Goal: Task Accomplishment & Management: Use online tool/utility

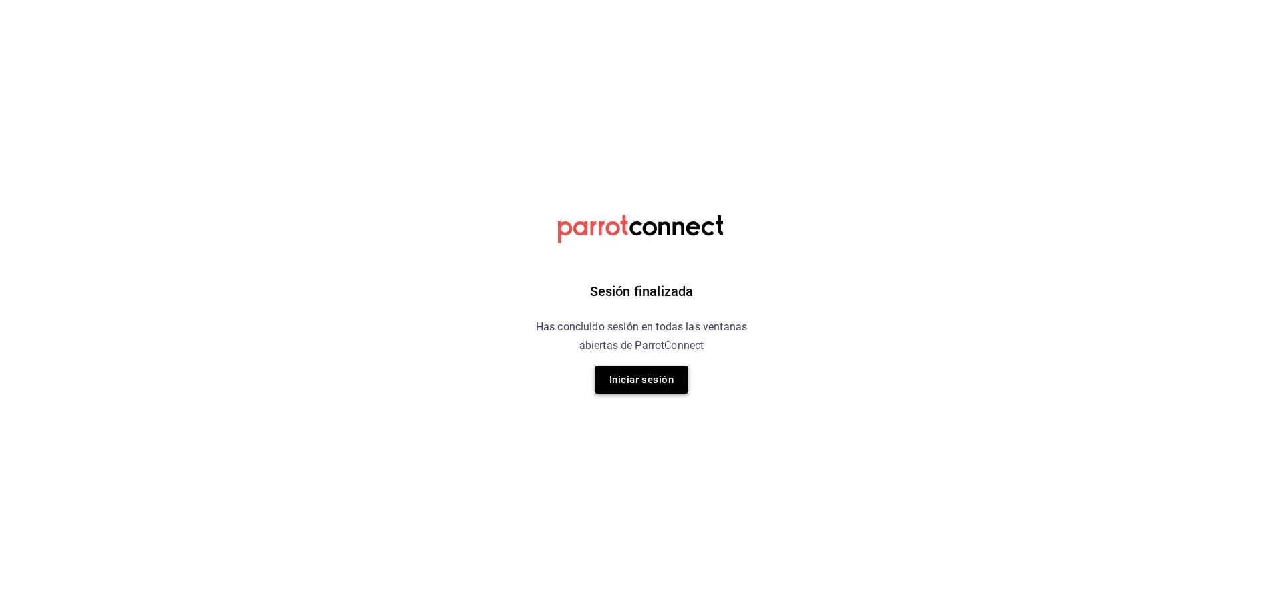
click at [657, 387] on button "Iniciar sesión" at bounding box center [642, 380] width 94 height 28
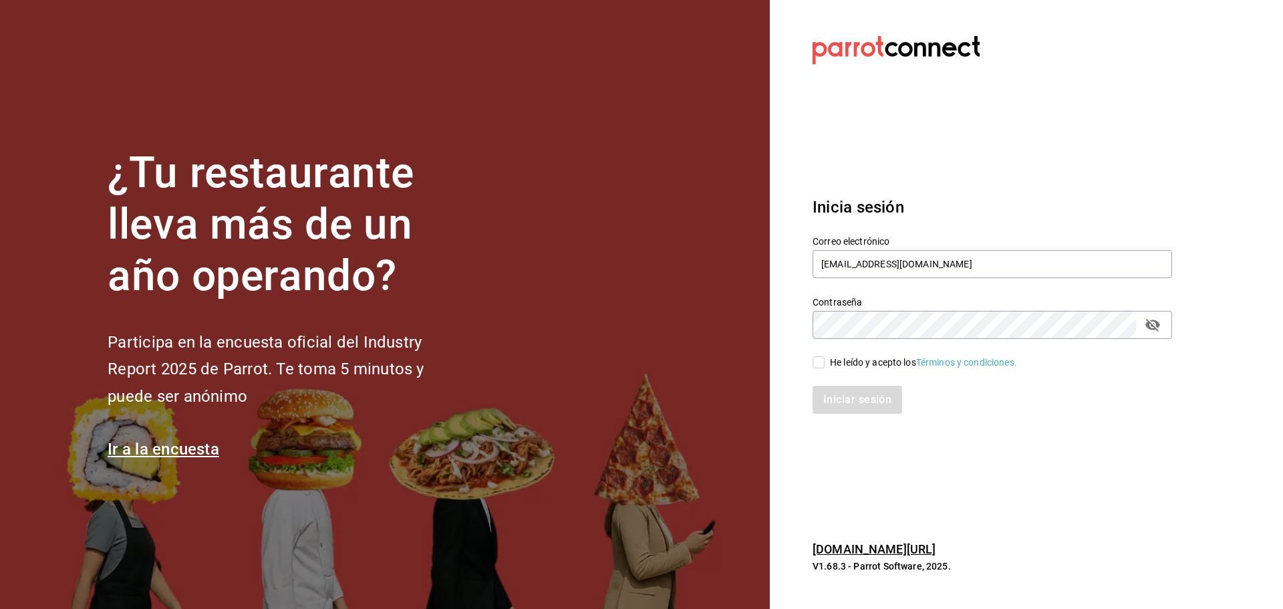
click at [815, 363] on input "He leído y acepto los Términos y condiciones." at bounding box center [819, 362] width 12 height 12
checkbox input "true"
click at [864, 402] on button "Iniciar sesión" at bounding box center [858, 400] width 91 height 28
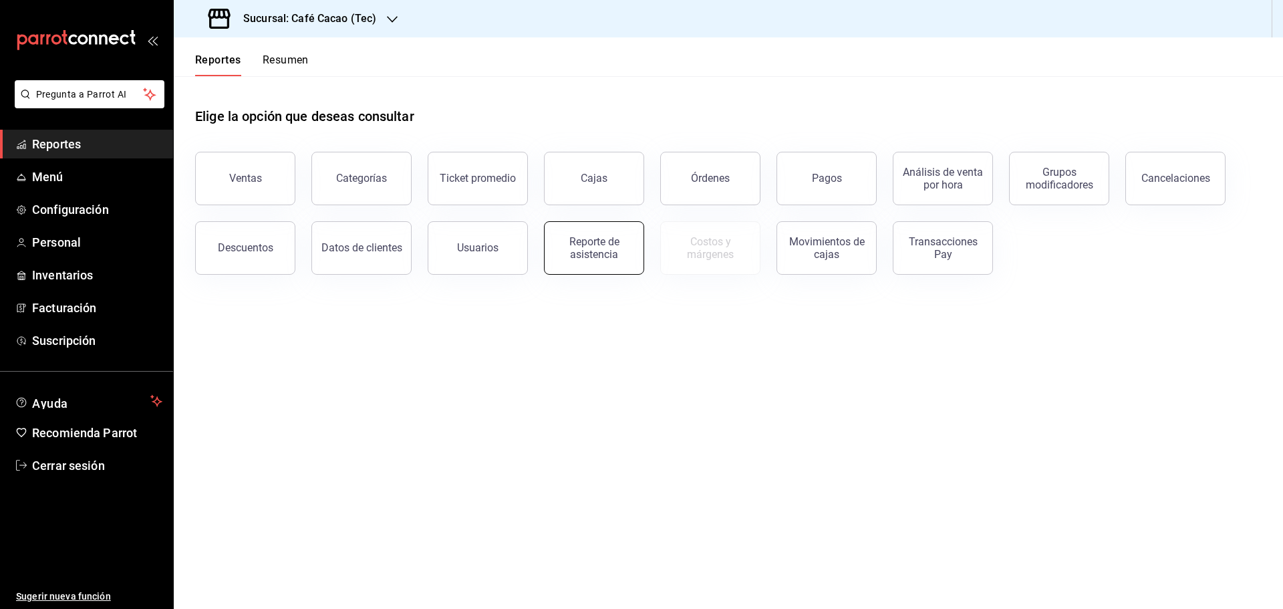
click at [605, 259] on div "Reporte de asistencia" at bounding box center [594, 247] width 83 height 25
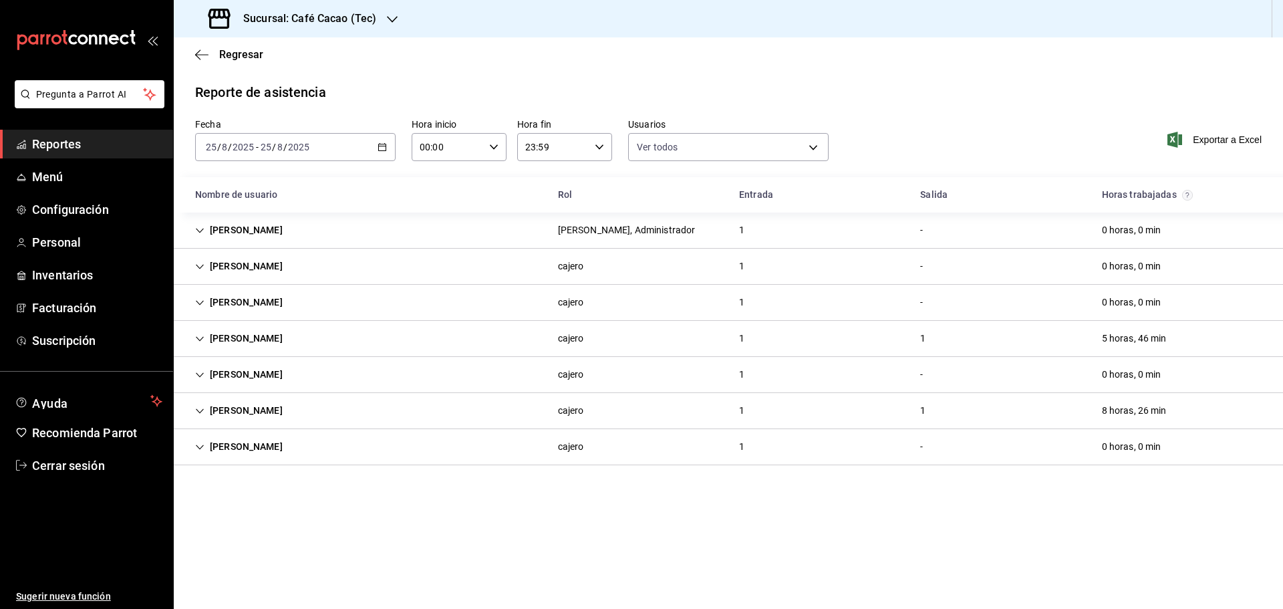
click at [250, 340] on div "[PERSON_NAME]" at bounding box center [238, 338] width 109 height 25
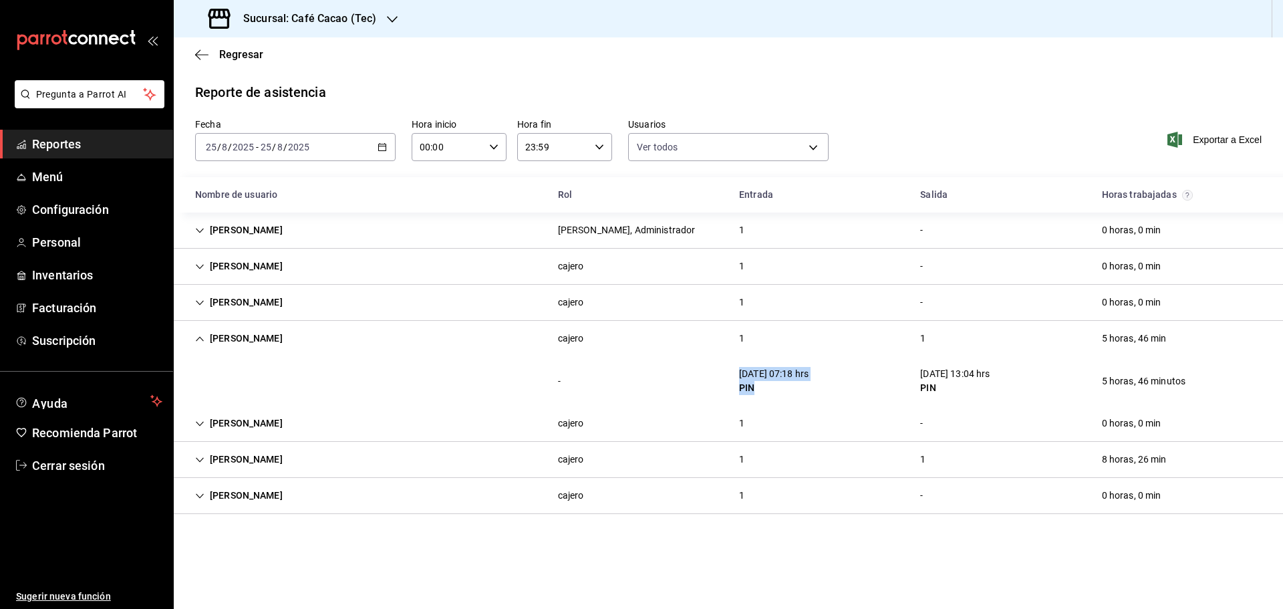
drag, startPoint x: 734, startPoint y: 374, endPoint x: 895, endPoint y: 378, distance: 160.4
click at [775, 392] on div "[DATE] 07:18 hrs PIN" at bounding box center [773, 381] width 91 height 39
drag, startPoint x: 899, startPoint y: 374, endPoint x: 982, endPoint y: 385, distance: 83.6
click at [982, 385] on div "- [DATE] 07:18 hrs PIN [DATE] 13:04 hrs PIN 5 horas, 46 minutos" at bounding box center [728, 380] width 1109 height 49
drag, startPoint x: 1101, startPoint y: 337, endPoint x: 1188, endPoint y: 339, distance: 86.9
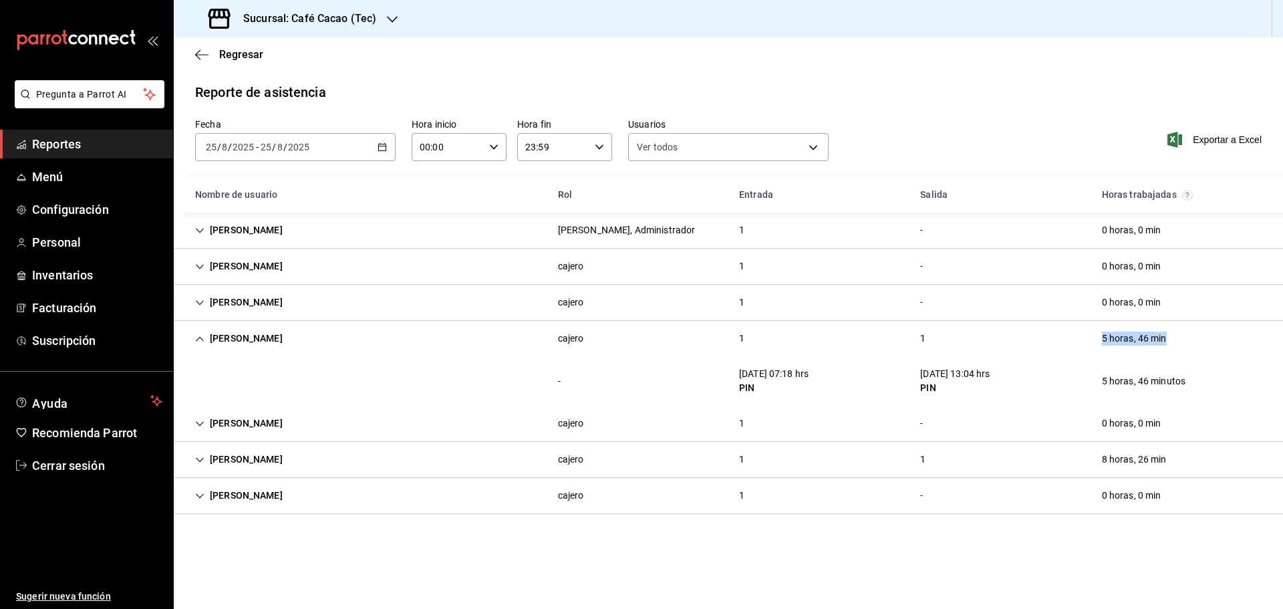
click at [1187, 339] on div "[PERSON_NAME] 1 1 5 horas, 46 min" at bounding box center [728, 338] width 1109 height 35
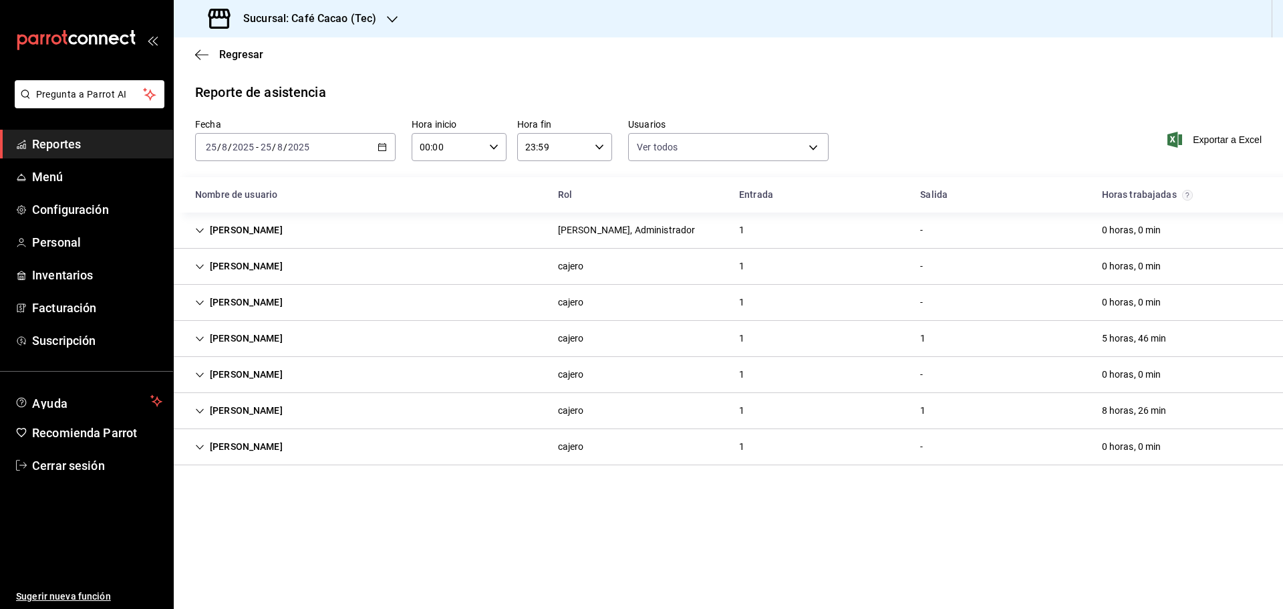
click at [355, 145] on div "[DATE] [DATE] - [DATE] [DATE]" at bounding box center [295, 147] width 200 height 28
click at [265, 248] on span "Semana actual" at bounding box center [259, 248] width 104 height 14
click at [305, 136] on div "[DATE] [DATE] - [DATE] [DATE]" at bounding box center [295, 147] width 200 height 28
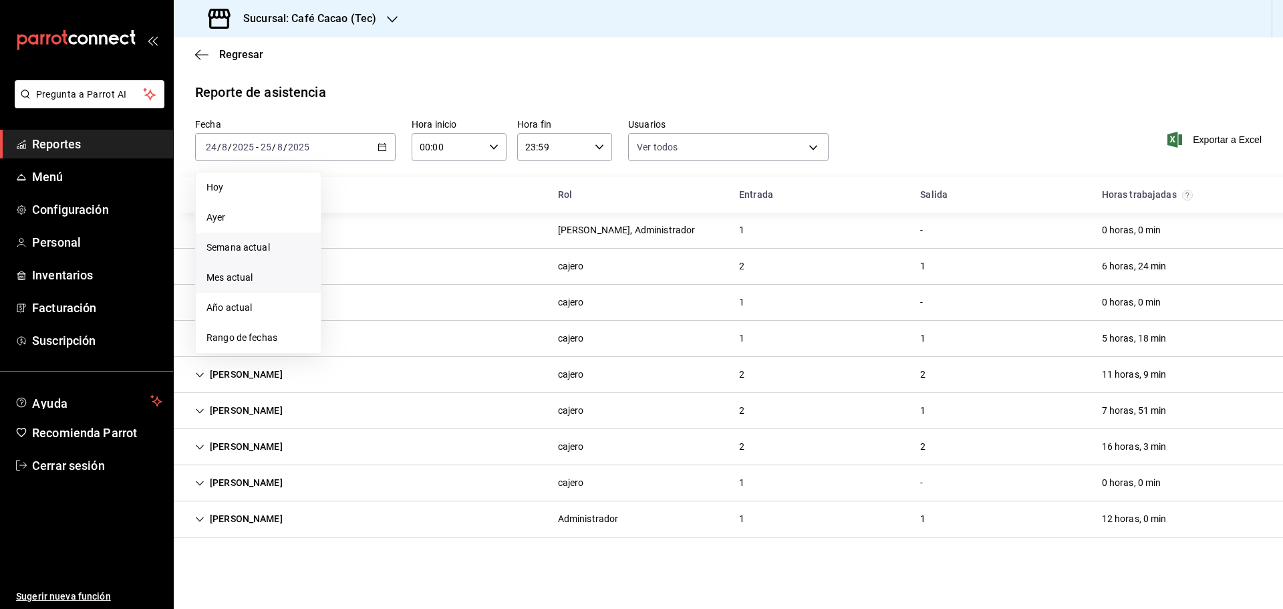
click at [262, 276] on span "Mes actual" at bounding box center [259, 278] width 104 height 14
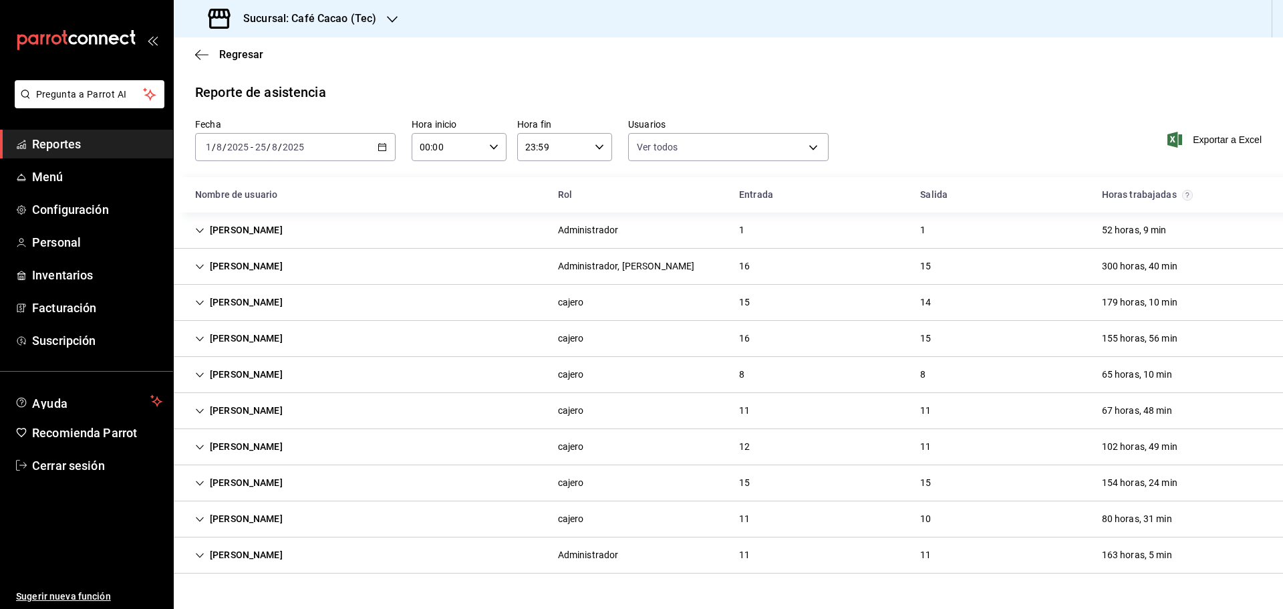
click at [330, 147] on div "[DATE] [DATE] - [DATE] [DATE]" at bounding box center [295, 147] width 200 height 28
click at [746, 138] on body "Pregunta a Parrot AI Reportes Menú Configuración Personal Inventarios Facturaci…" at bounding box center [641, 304] width 1283 height 609
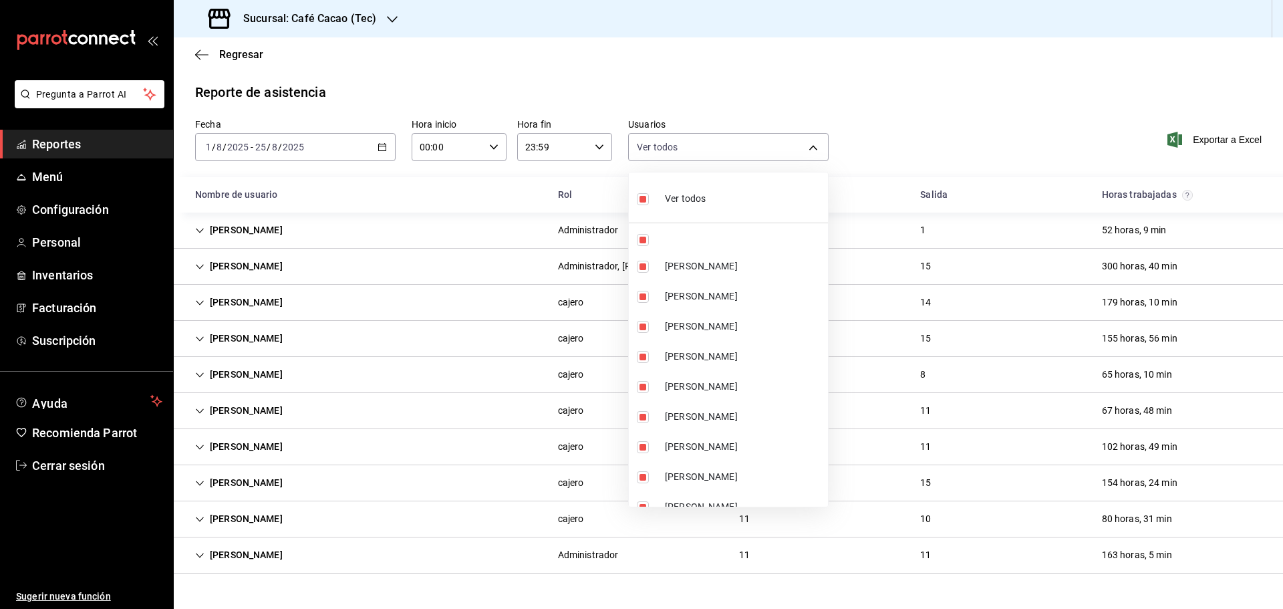
click at [948, 124] on div at bounding box center [641, 304] width 1283 height 609
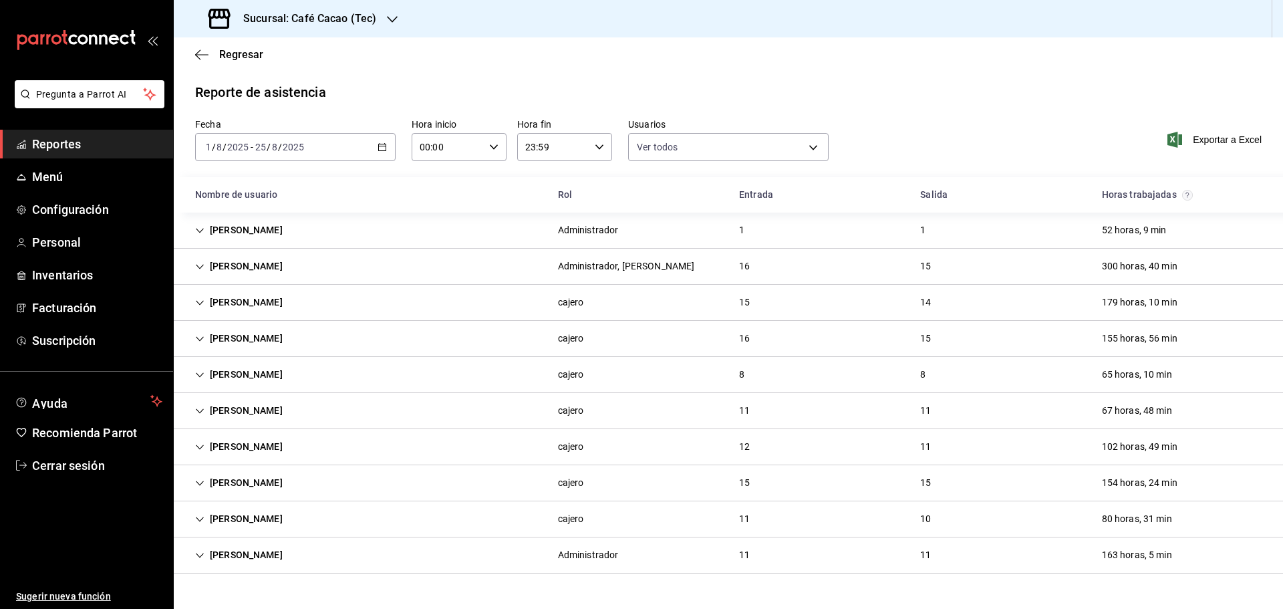
click at [259, 333] on div "[PERSON_NAME]" at bounding box center [238, 338] width 109 height 25
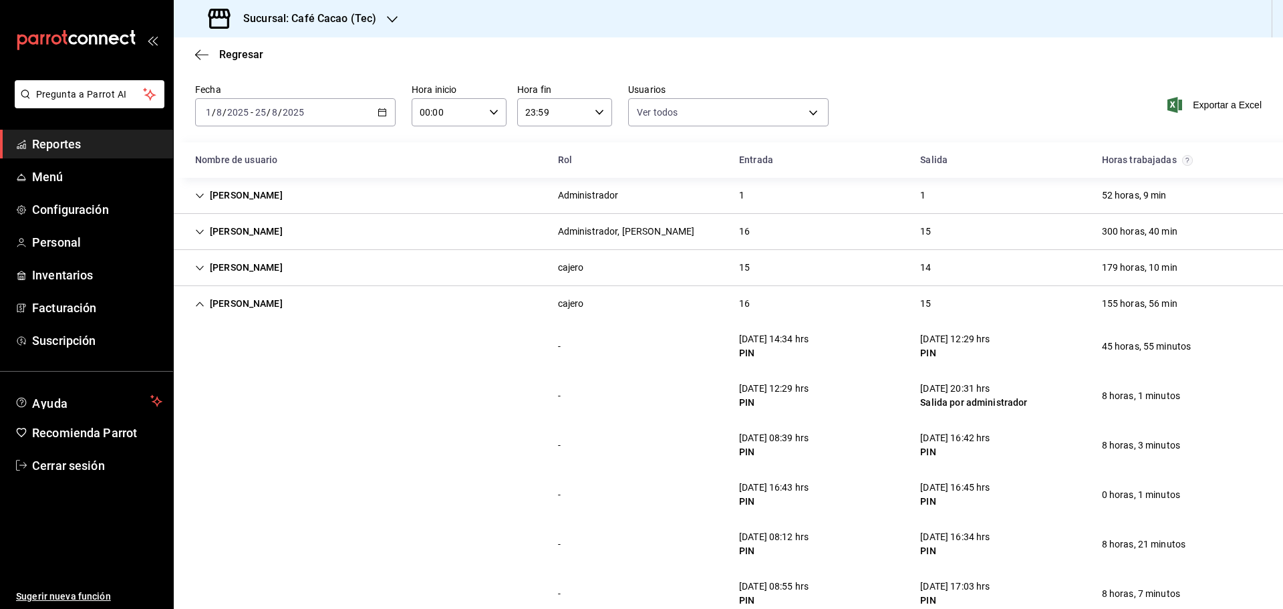
scroll to position [67, 0]
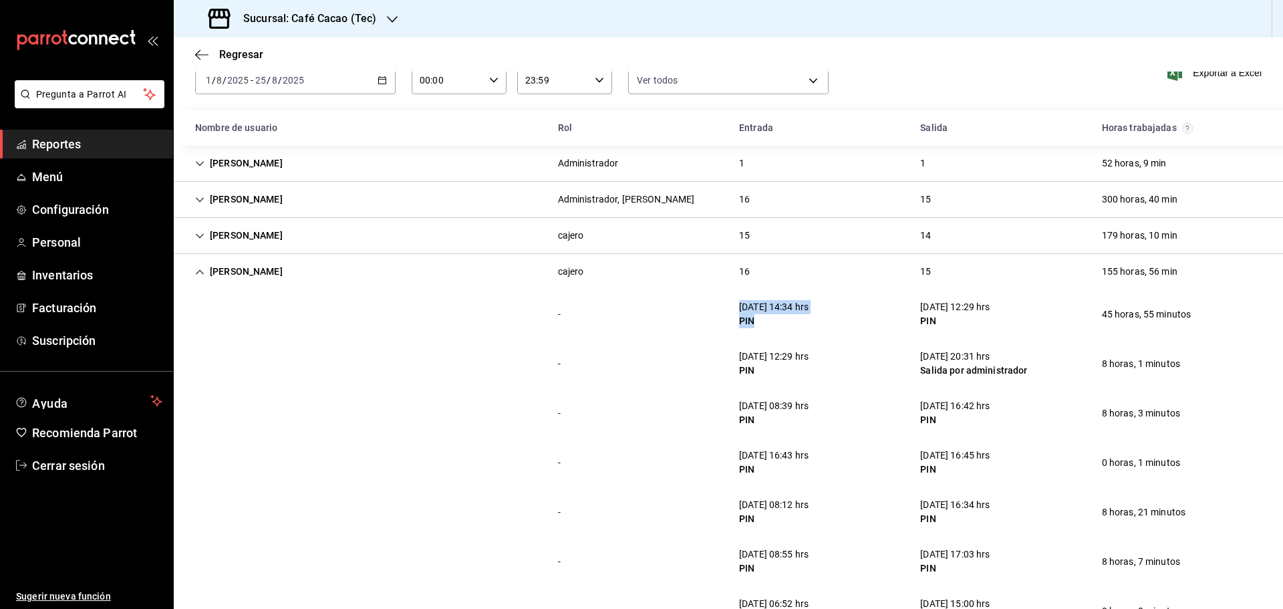
drag, startPoint x: 739, startPoint y: 305, endPoint x: 913, endPoint y: 313, distance: 173.9
click at [798, 321] on div "[DATE] 14:34 hrs PIN" at bounding box center [773, 314] width 91 height 39
drag, startPoint x: 915, startPoint y: 302, endPoint x: 980, endPoint y: 323, distance: 68.7
click at [988, 317] on div "[DATE] 12:29 hrs PIN" at bounding box center [955, 314] width 91 height 39
drag, startPoint x: 716, startPoint y: 359, endPoint x: 862, endPoint y: 380, distance: 147.8
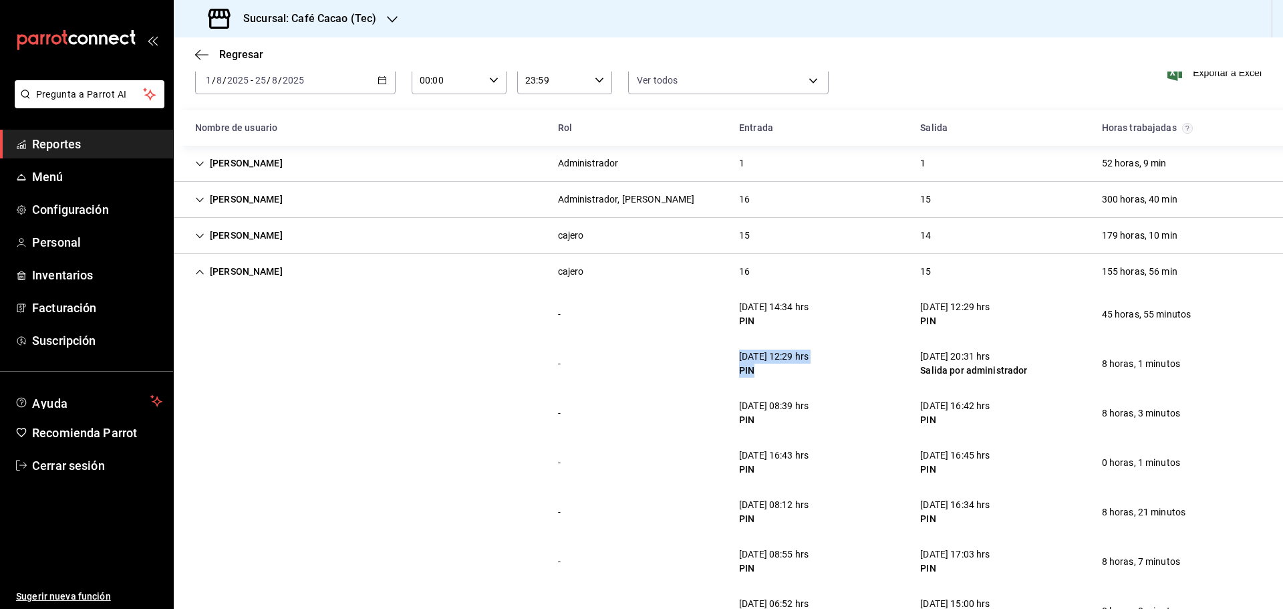
click at [811, 374] on div "- [DATE] 12:29 hrs PIN [DATE] 20:31 hrs Salida por administrador 8 horas, 1 min…" at bounding box center [728, 363] width 1109 height 49
drag, startPoint x: 908, startPoint y: 370, endPoint x: 960, endPoint y: 377, distance: 52.0
click at [960, 377] on div "- [DATE] 12:29 hrs PIN [DATE] 20:31 hrs Salida por administrador 8 horas, 1 min…" at bounding box center [728, 363] width 1109 height 49
drag, startPoint x: 720, startPoint y: 412, endPoint x: 789, endPoint y: 410, distance: 69.5
click at [789, 410] on div "- [DATE] 08:39 hrs PIN [DATE] 16:42 hrs PIN 8 horas, 3 minutos" at bounding box center [728, 412] width 1109 height 49
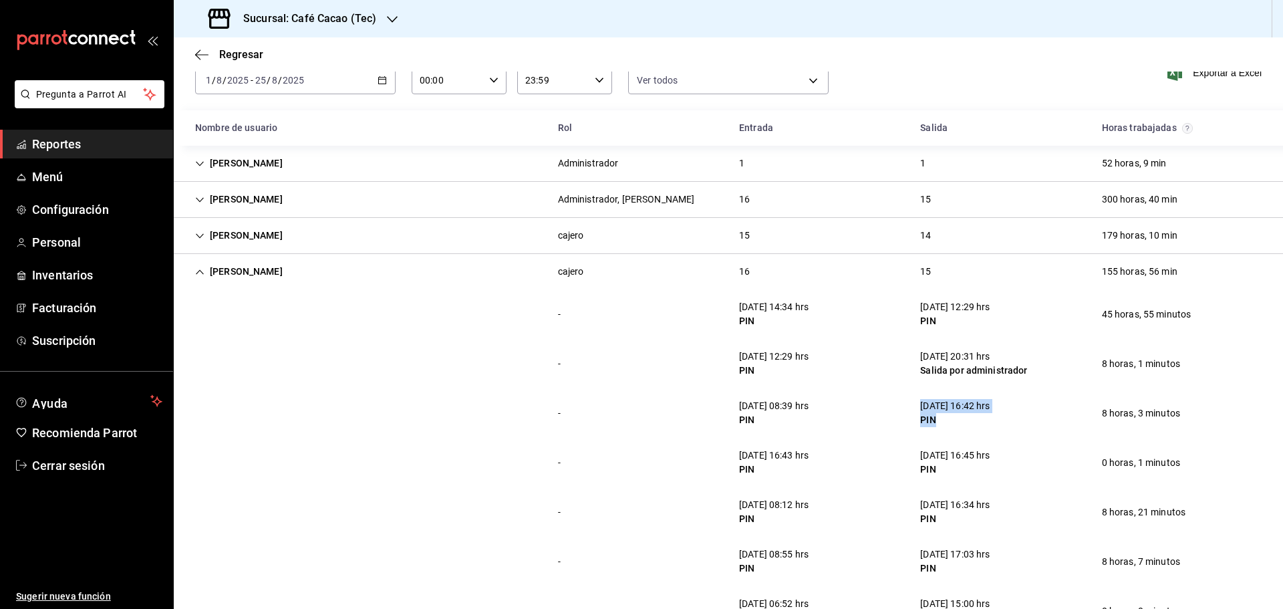
drag, startPoint x: 898, startPoint y: 407, endPoint x: 1016, endPoint y: 430, distance: 120.5
click at [1028, 423] on div "- [DATE] 08:39 hrs PIN [DATE] 16:42 hrs PIN 8 horas, 3 minutos" at bounding box center [728, 412] width 1109 height 49
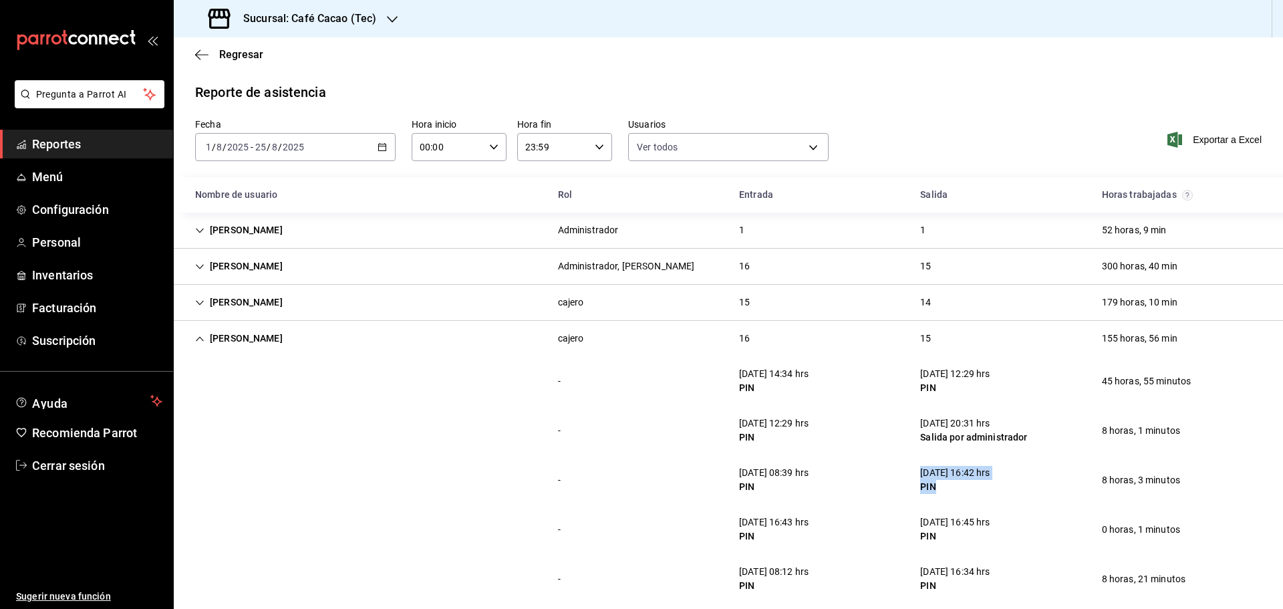
click at [76, 144] on span "Reportes" at bounding box center [97, 144] width 130 height 18
